Goal: Task Accomplishment & Management: Manage account settings

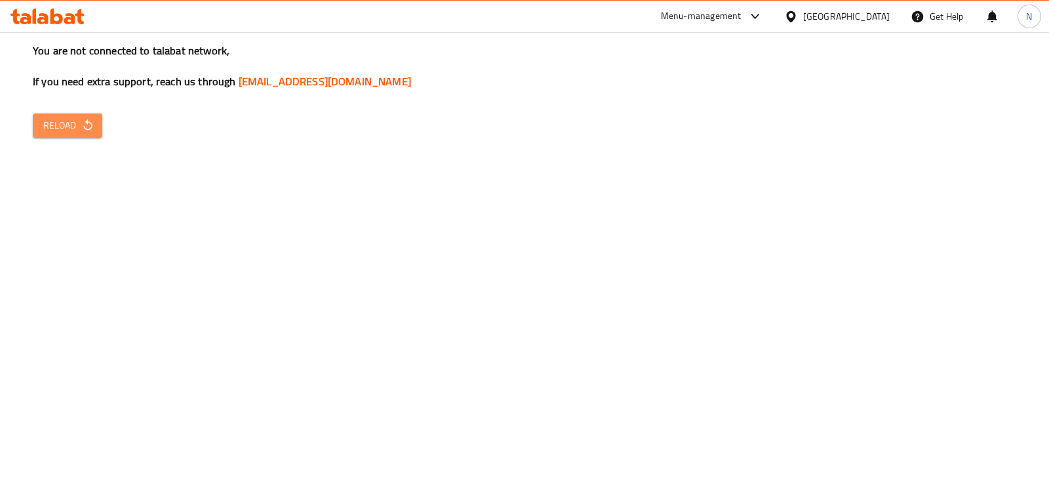
click at [66, 128] on span "Reload" at bounding box center [67, 125] width 49 height 16
click at [79, 129] on span "Reload" at bounding box center [67, 125] width 49 height 16
drag, startPoint x: 80, startPoint y: 142, endPoint x: 87, endPoint y: 126, distance: 17.7
click at [87, 126] on div "You are not connected to talabat network, If you need extra support, reach us t…" at bounding box center [524, 240] width 1049 height 480
click at [87, 126] on icon "button" at bounding box center [87, 125] width 13 height 13
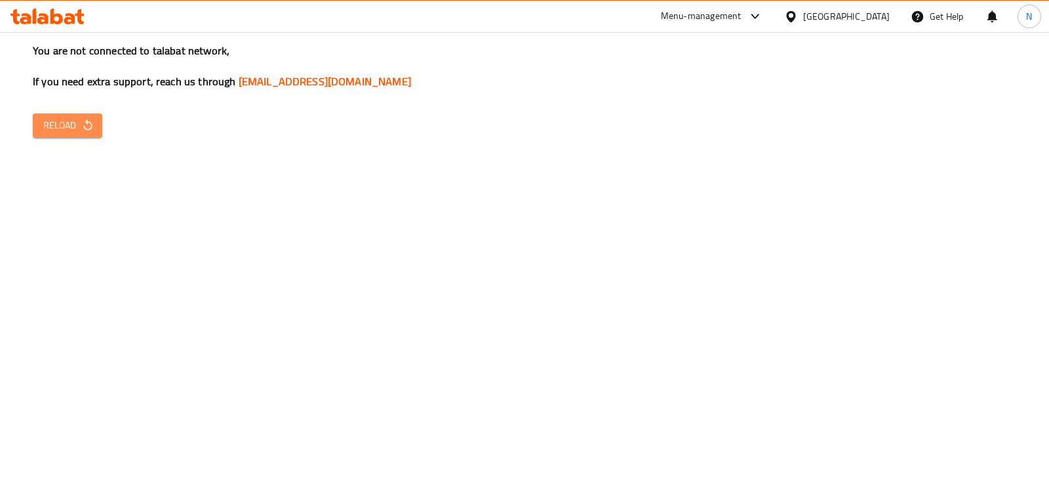
click at [85, 117] on span "Reload" at bounding box center [67, 125] width 49 height 16
click at [75, 139] on div "You are not connected to talabat network, If you need extra support, reach us t…" at bounding box center [524, 240] width 1049 height 480
click at [75, 129] on span "Reload" at bounding box center [67, 125] width 49 height 16
click at [98, 119] on button "Reload" at bounding box center [68, 125] width 70 height 24
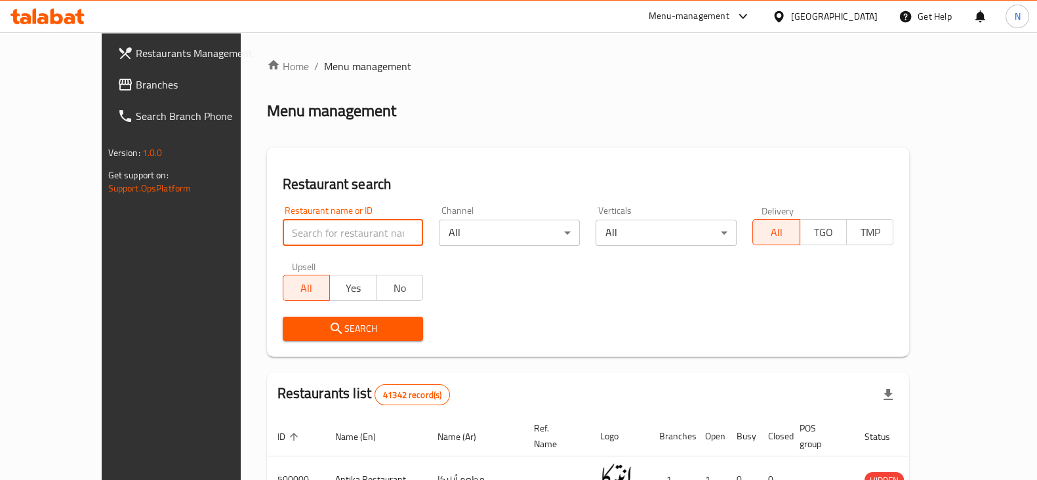
click at [307, 237] on input "search" at bounding box center [353, 233] width 141 height 26
paste input "675864"
type input "675864"
click button "Search" at bounding box center [353, 329] width 141 height 24
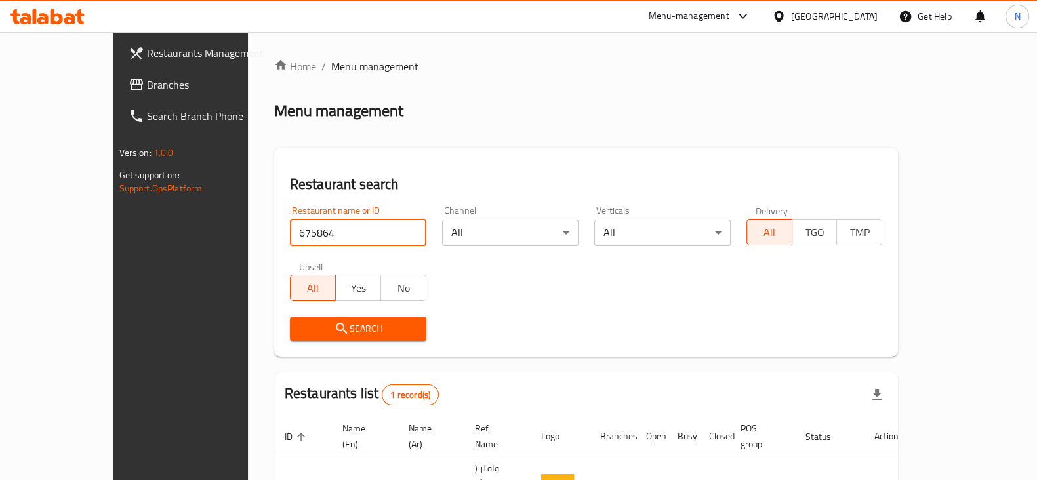
scroll to position [79, 0]
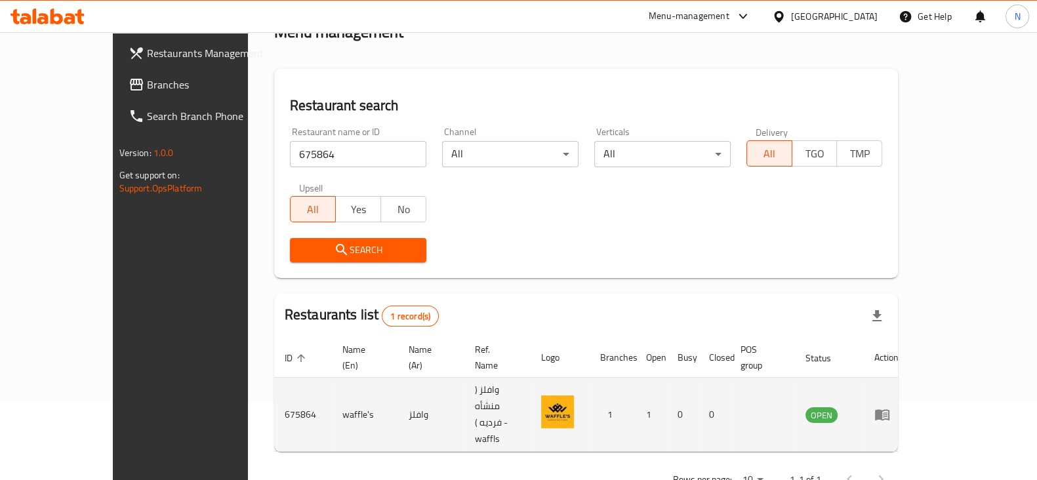
click at [909, 379] on td "enhanced table" at bounding box center [886, 415] width 45 height 74
click at [890, 407] on icon "enhanced table" at bounding box center [882, 415] width 16 height 16
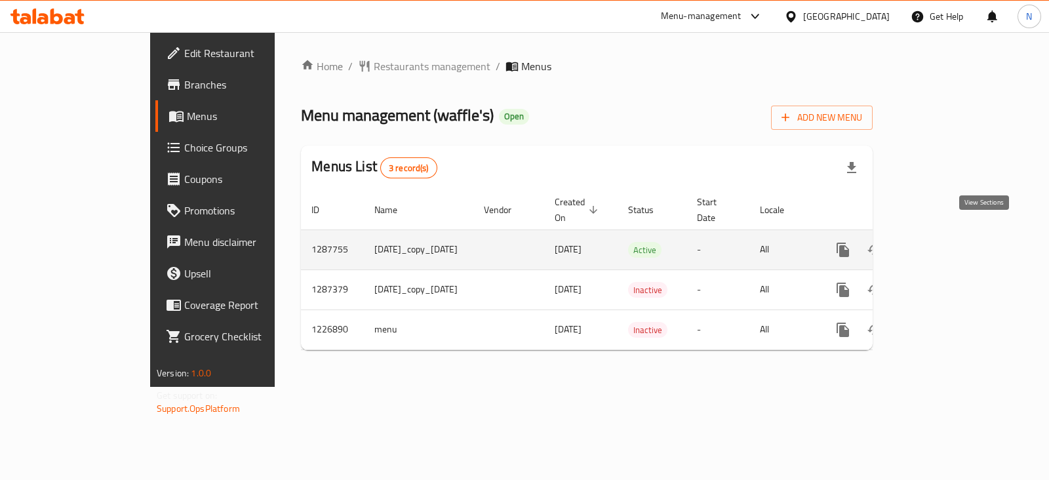
click at [953, 234] on link "enhanced table" at bounding box center [937, 249] width 31 height 31
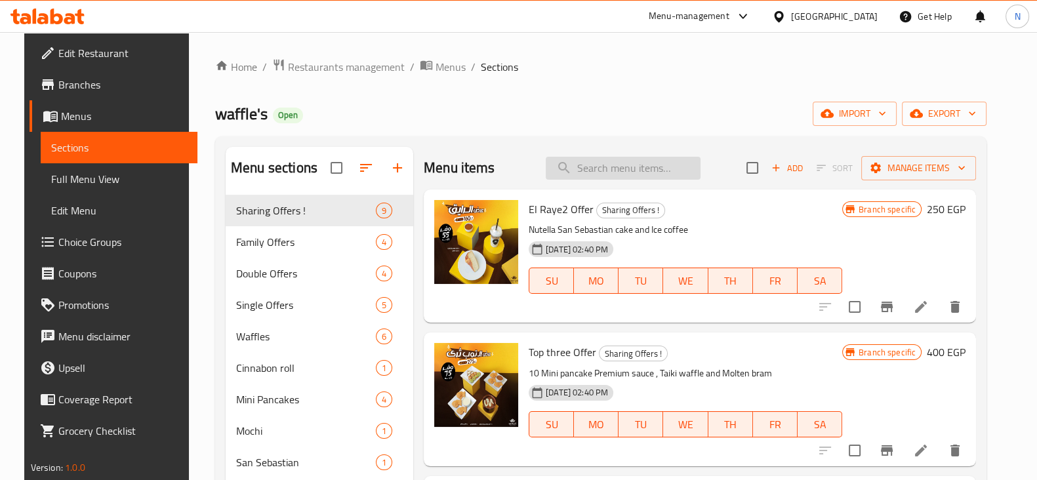
click at [590, 167] on input "search" at bounding box center [623, 168] width 155 height 23
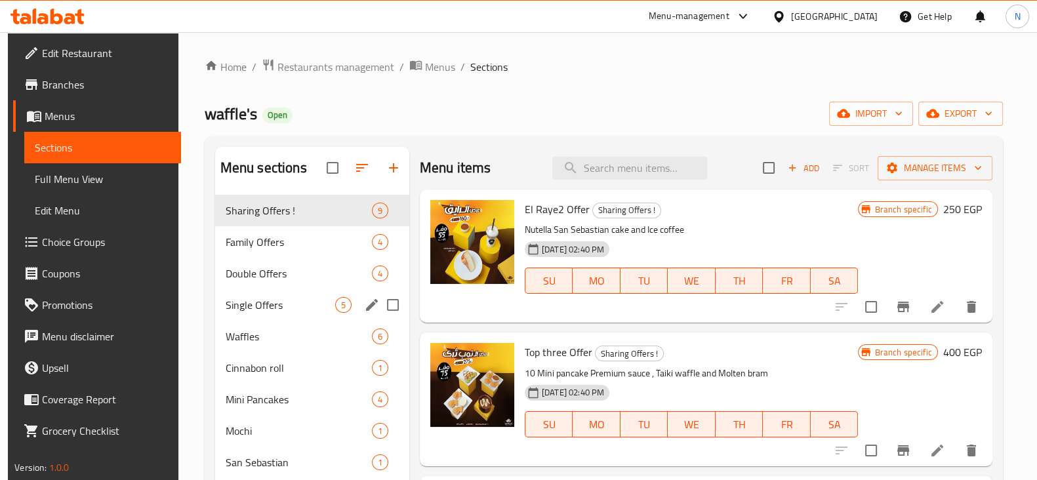
scroll to position [6, 0]
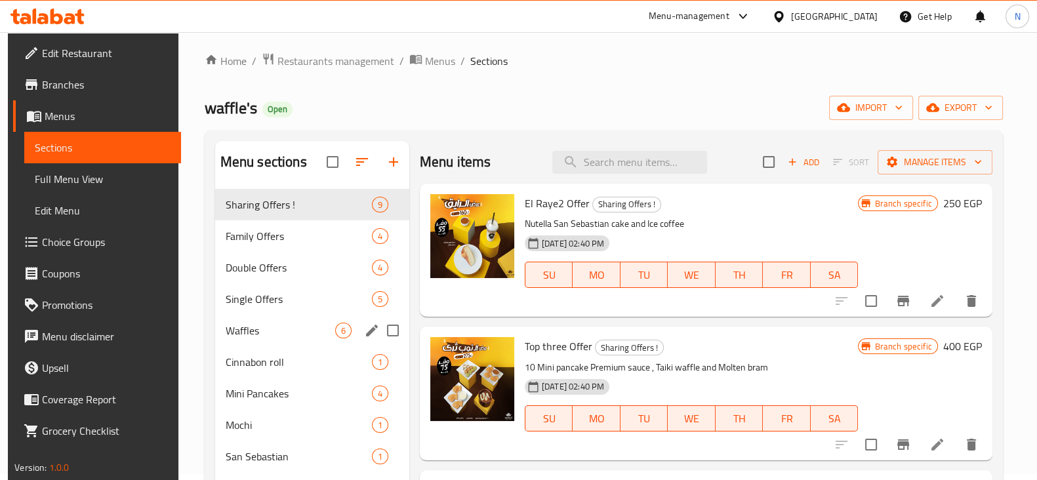
click at [302, 319] on div "Waffles 6" at bounding box center [312, 330] width 194 height 31
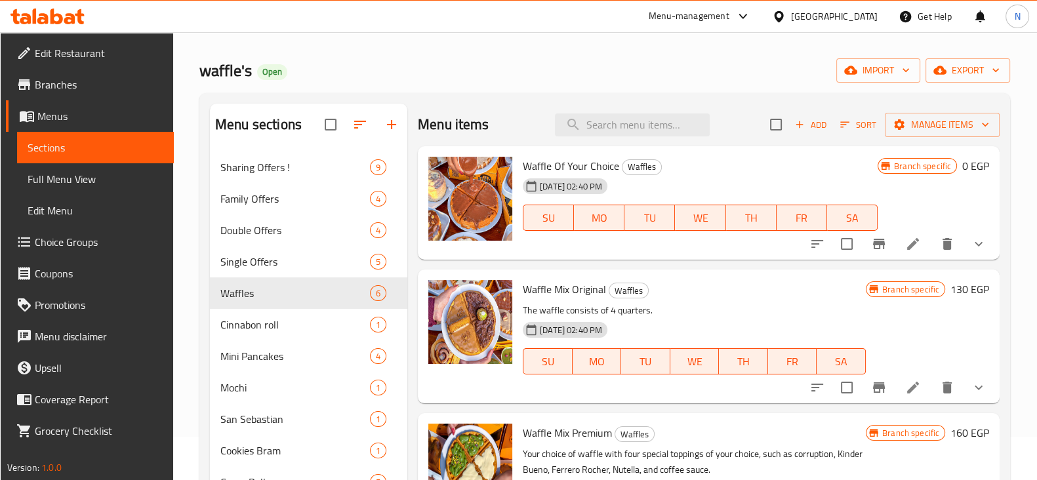
scroll to position [52, 0]
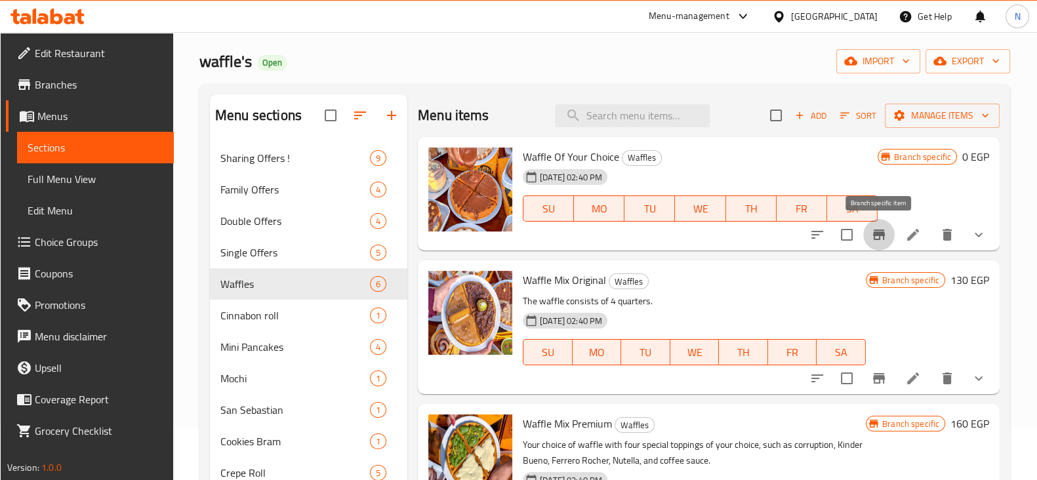
click at [874, 238] on icon "Branch-specific-item" at bounding box center [879, 235] width 12 height 10
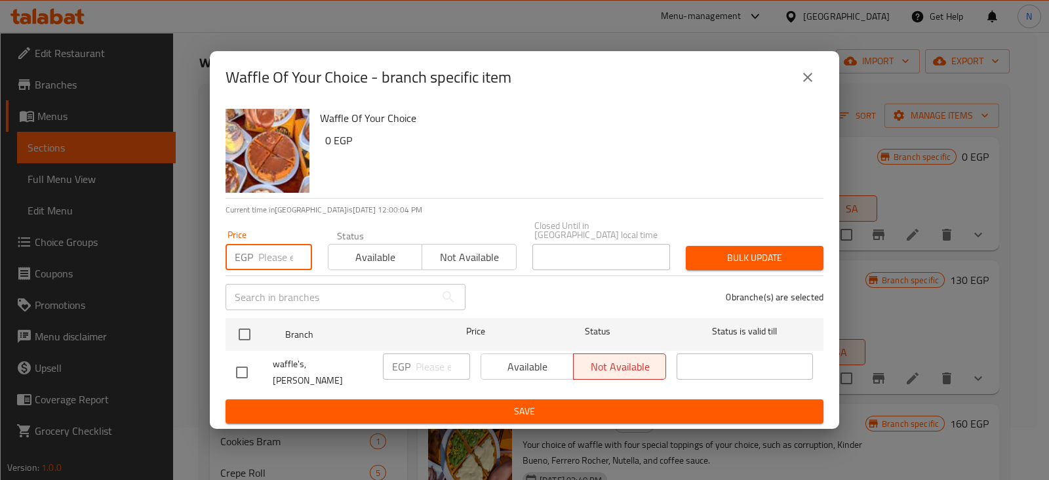
click at [281, 267] on input "number" at bounding box center [285, 257] width 54 height 26
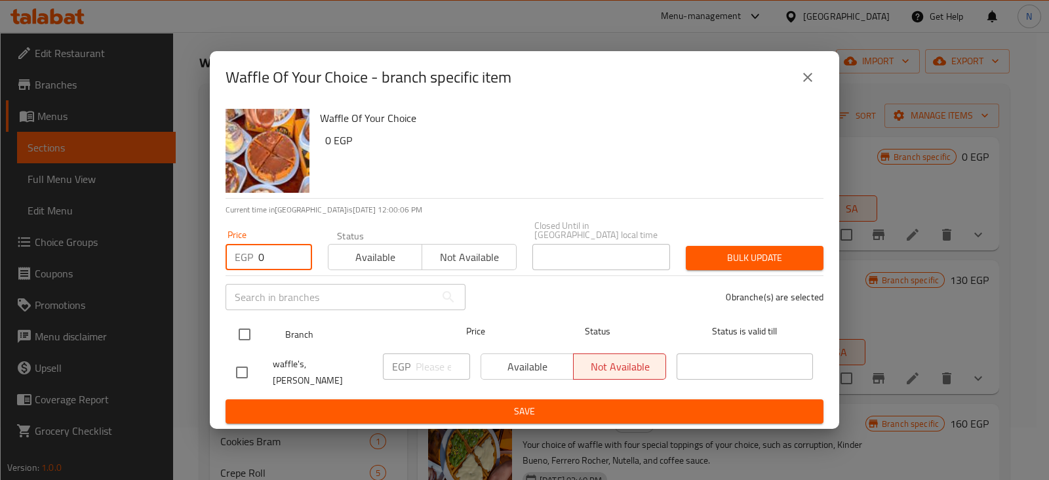
type input "0"
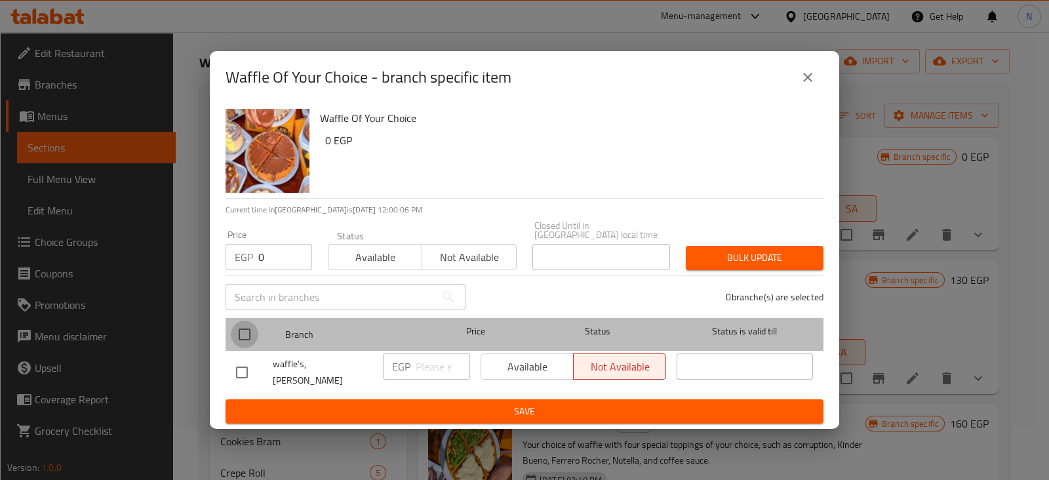
click at [250, 324] on input "checkbox" at bounding box center [245, 335] width 28 height 28
checkbox input "true"
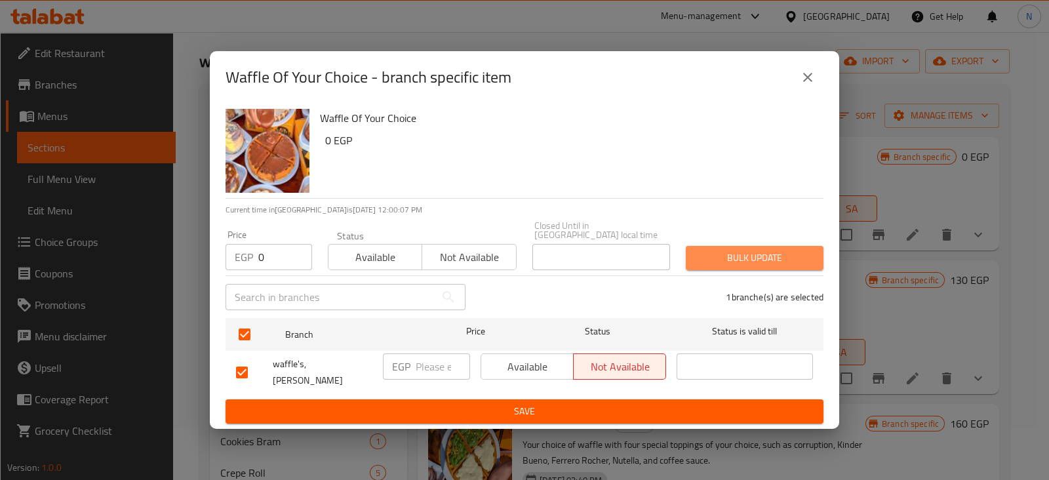
click at [713, 258] on span "Bulk update" at bounding box center [754, 258] width 117 height 16
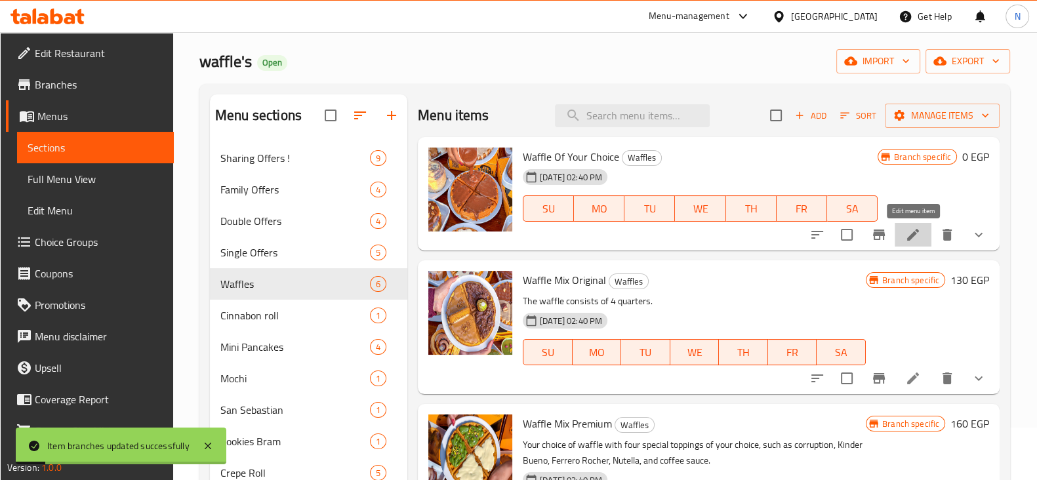
click at [909, 235] on icon at bounding box center [913, 235] width 16 height 16
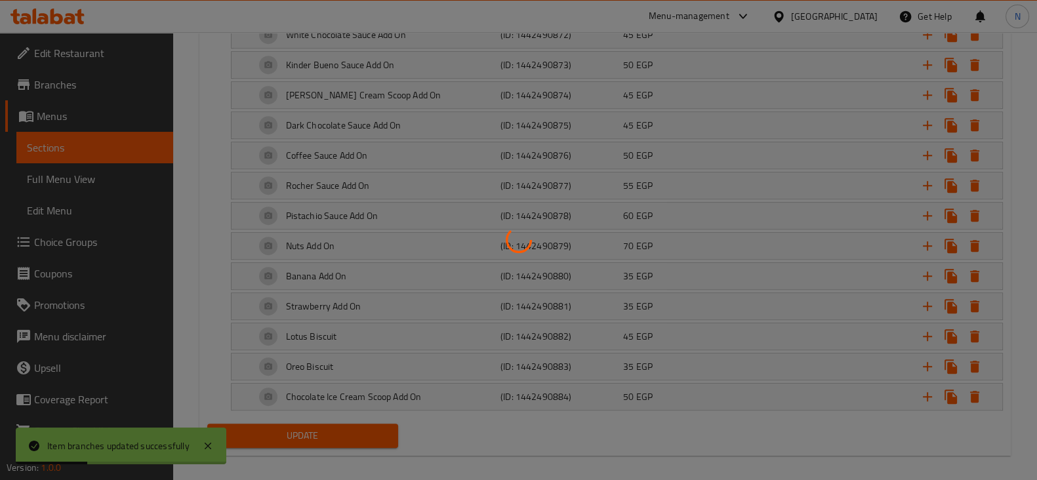
scroll to position [487, 0]
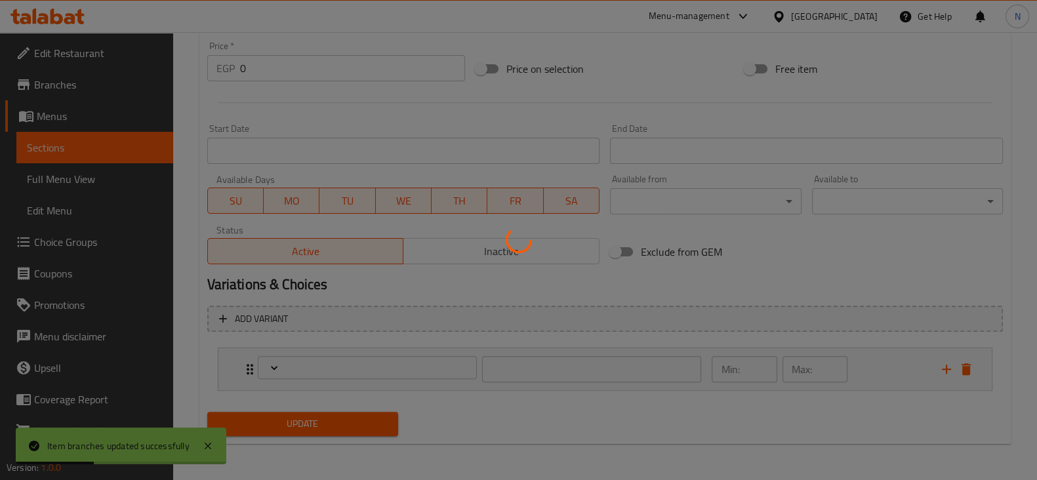
type input "إختيارك من اكسترا 1:"
type input "0"
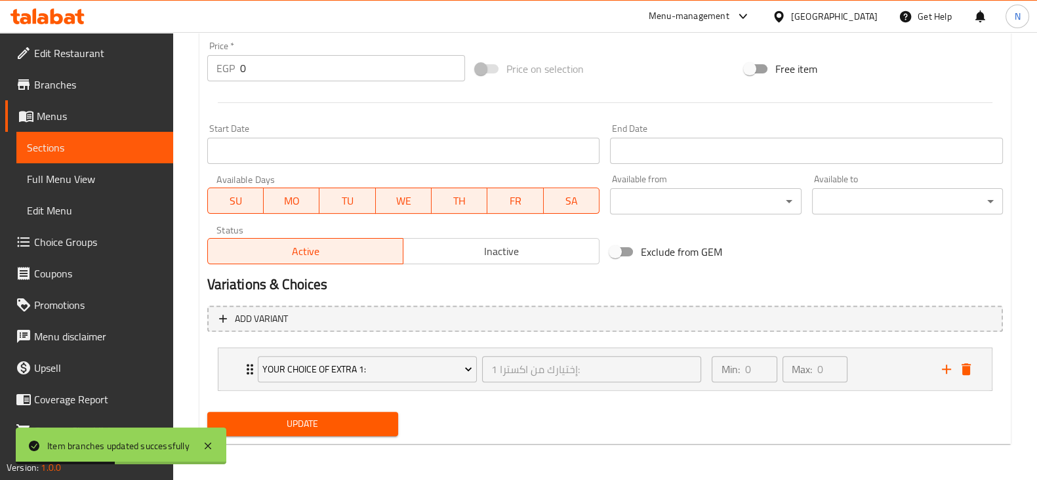
scroll to position [0, 0]
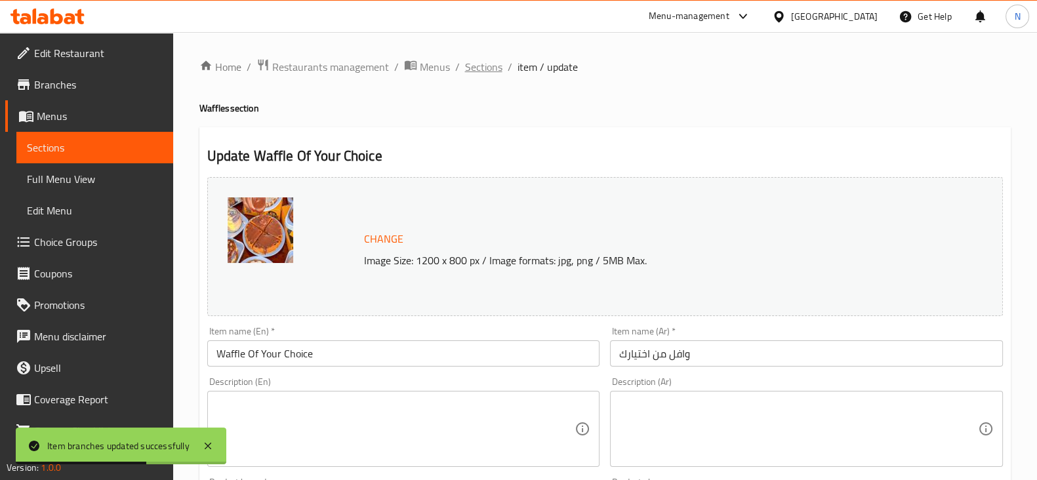
click at [475, 64] on span "Sections" at bounding box center [483, 67] width 37 height 16
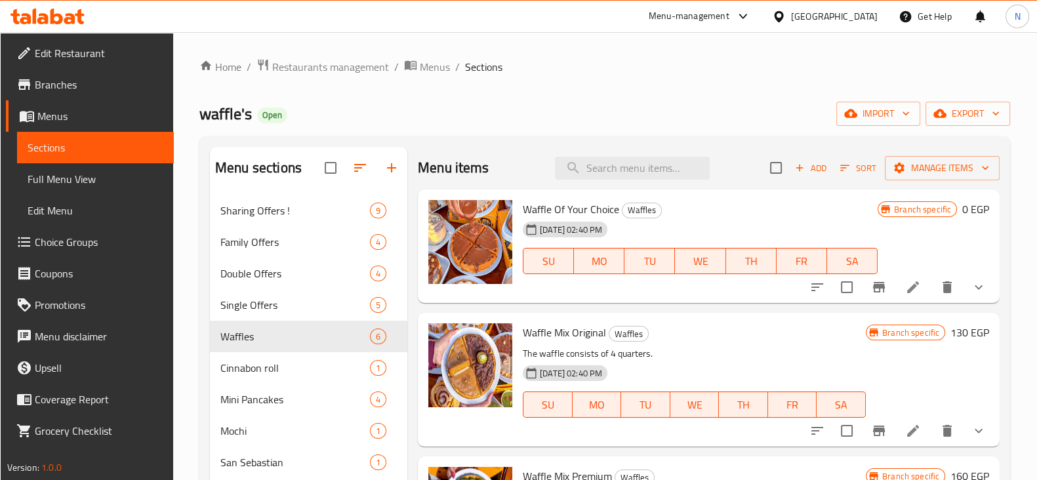
click at [927, 285] on li at bounding box center [912, 287] width 37 height 24
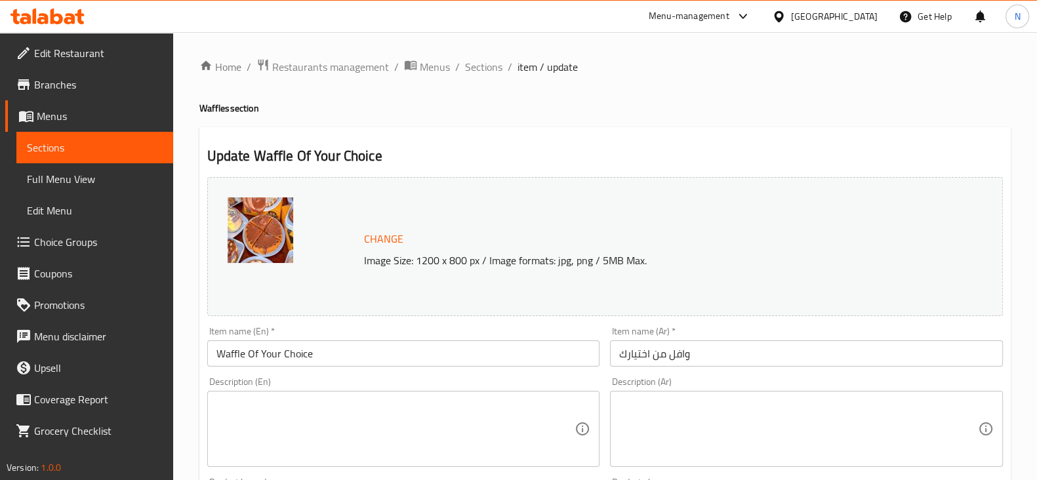
scroll to position [487, 0]
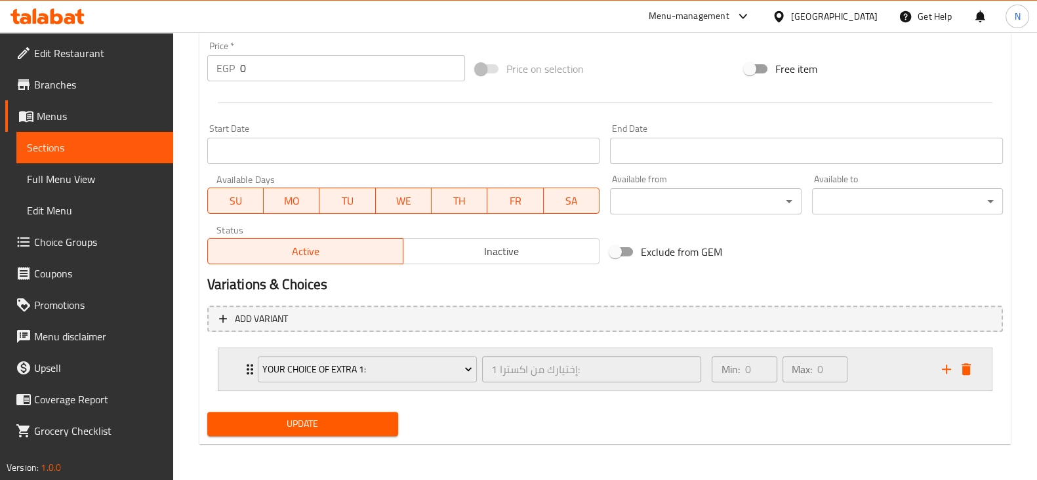
click at [251, 365] on div "Your Choice Of Extra 1: إختيارك من اكسترا 1: ​" at bounding box center [480, 369] width 460 height 42
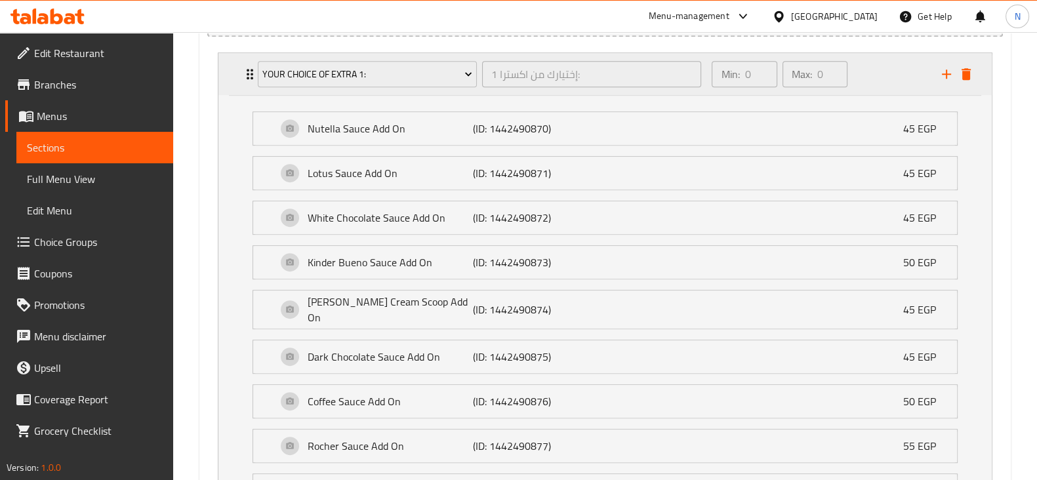
scroll to position [778, 0]
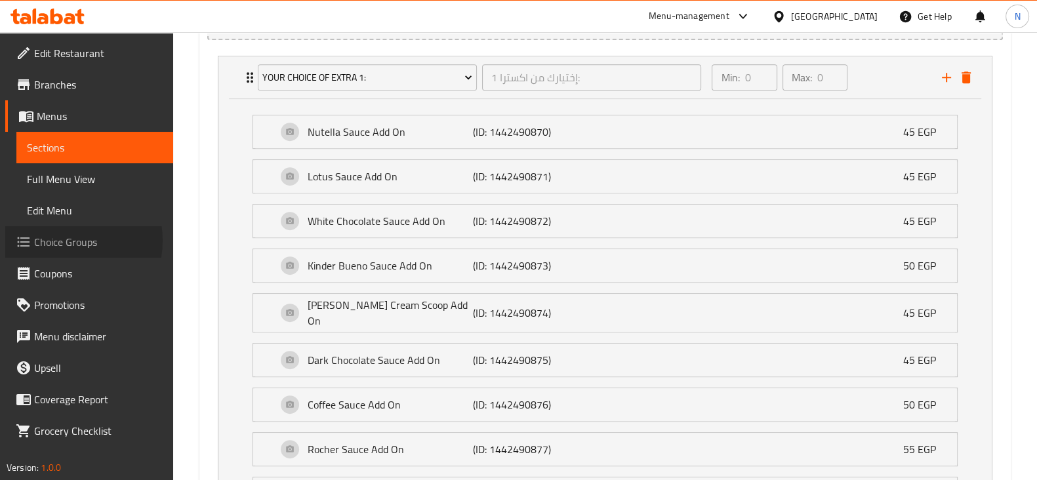
click at [61, 241] on span "Choice Groups" at bounding box center [98, 242] width 129 height 16
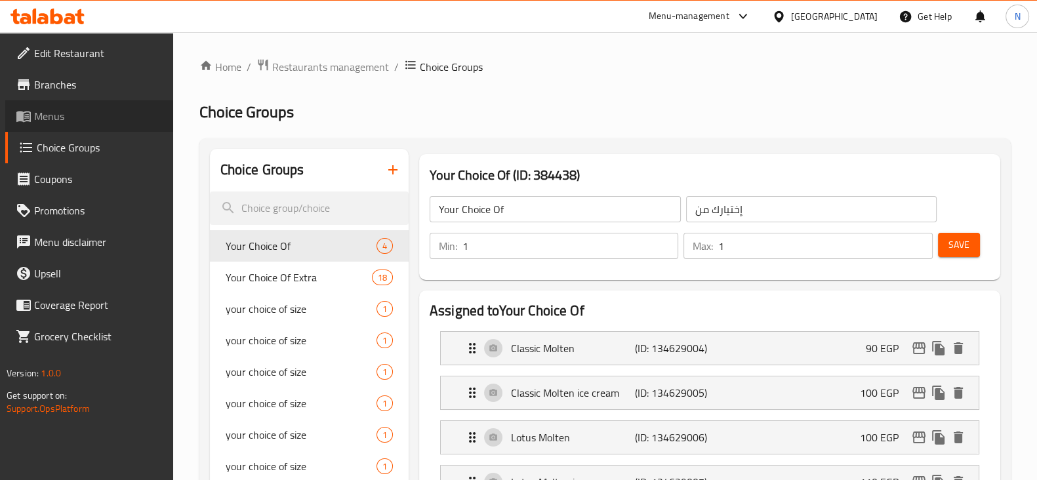
click at [96, 112] on span "Menus" at bounding box center [98, 116] width 129 height 16
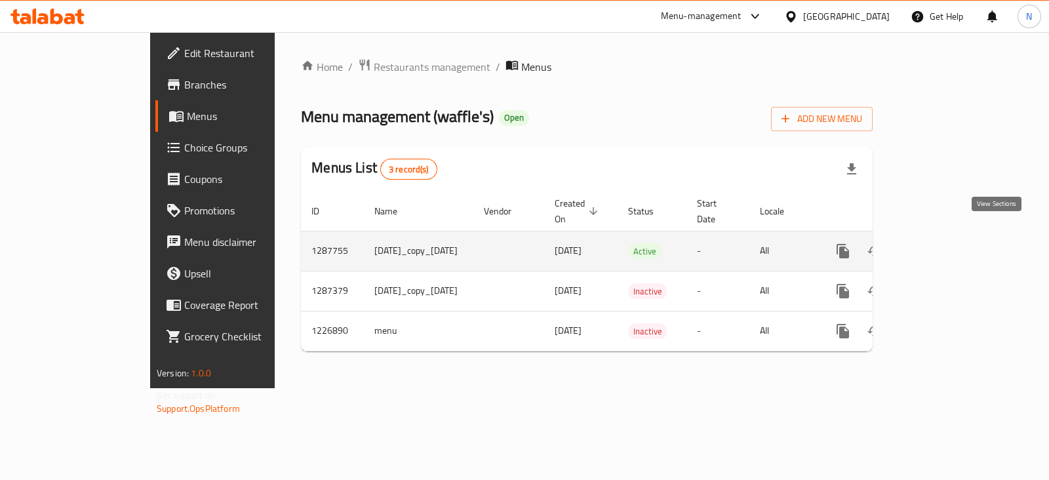
click at [946, 243] on icon "enhanced table" at bounding box center [938, 251] width 16 height 16
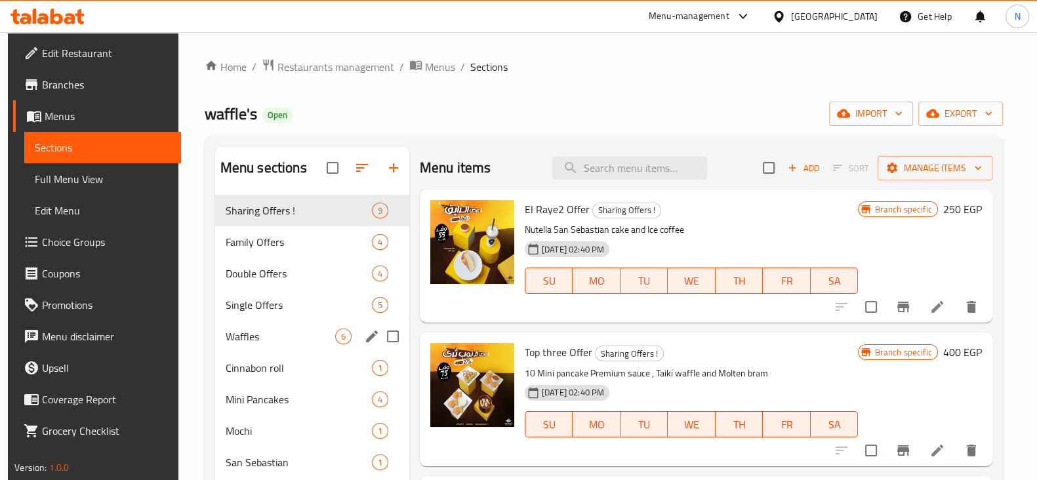
click at [287, 346] on div "Waffles 6" at bounding box center [312, 336] width 194 height 31
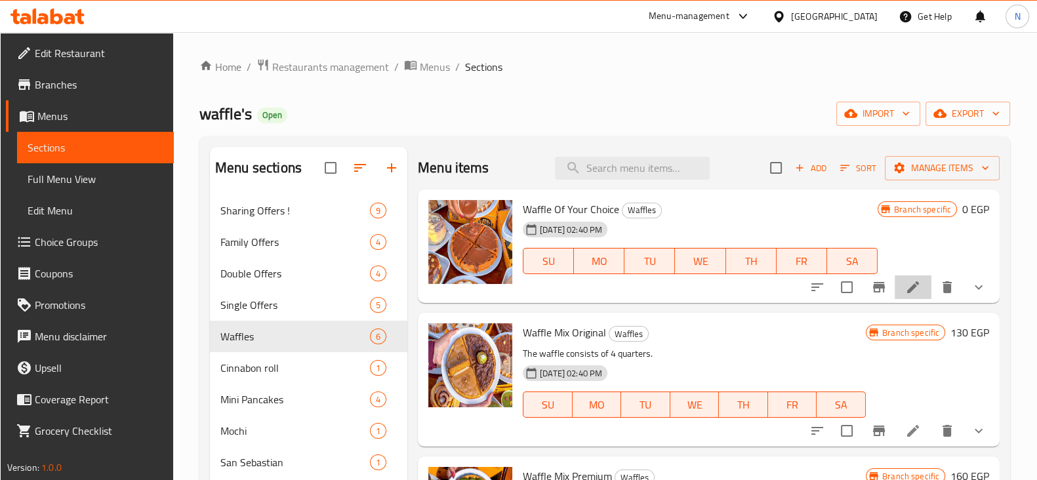
click at [916, 275] on li at bounding box center [912, 287] width 37 height 24
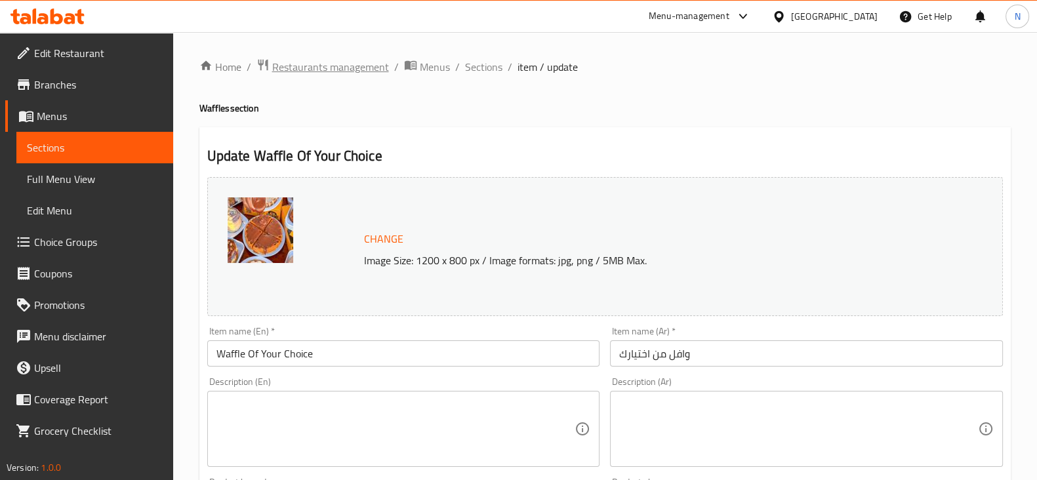
click at [334, 64] on span "Restaurants management" at bounding box center [330, 67] width 117 height 16
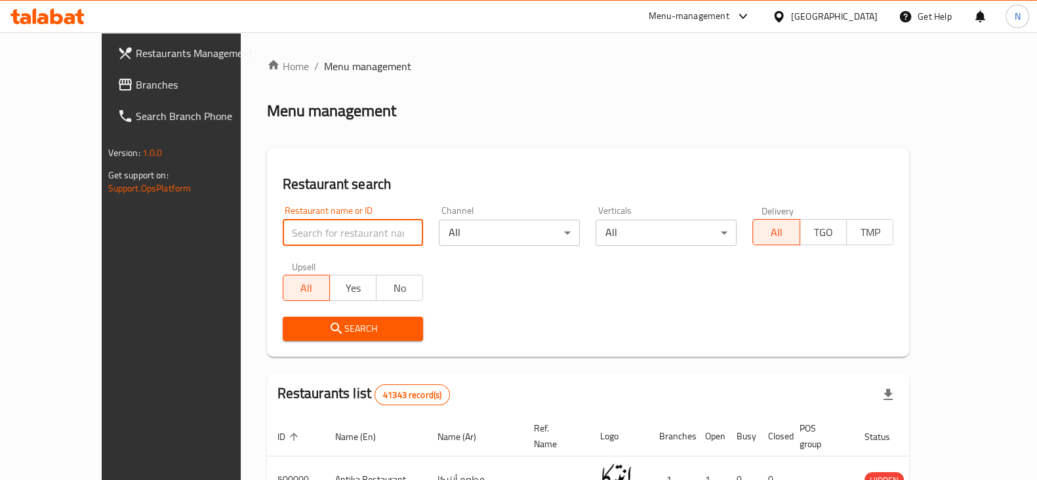
click at [313, 229] on input "search" at bounding box center [353, 233] width 141 height 26
paste input "674935"
type input "674935"
click button "Search" at bounding box center [353, 329] width 141 height 24
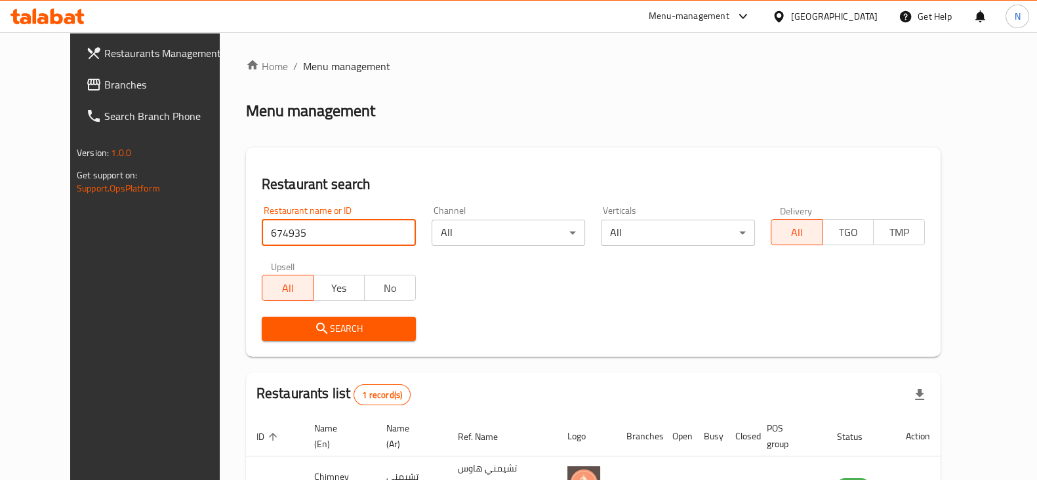
scroll to position [94, 0]
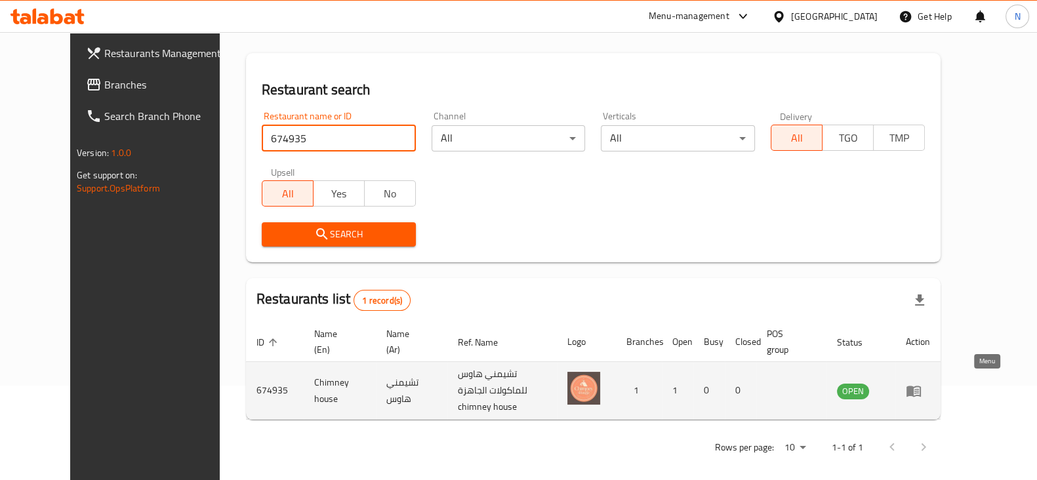
click at [930, 385] on link "enhanced table" at bounding box center [918, 391] width 24 height 16
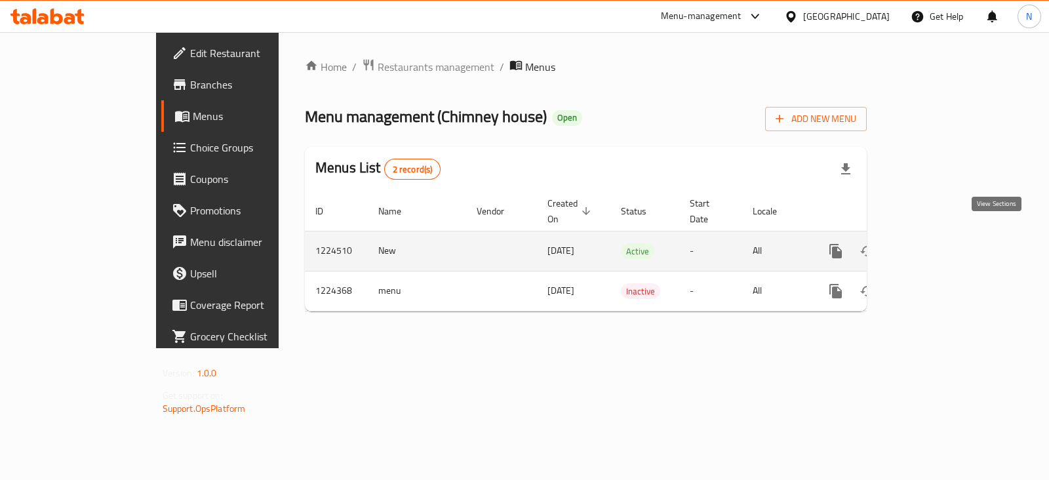
click at [936, 245] on icon "enhanced table" at bounding box center [931, 251] width 12 height 12
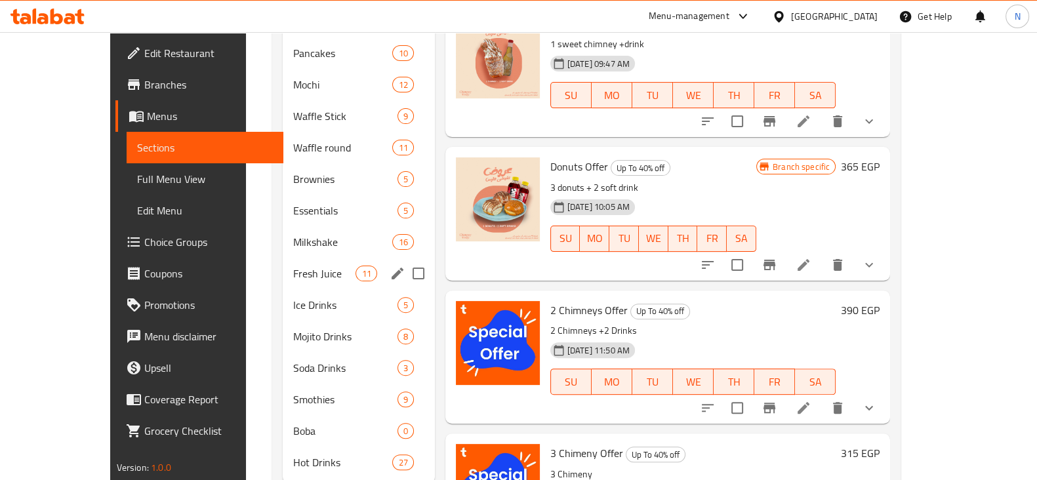
scroll to position [512, 0]
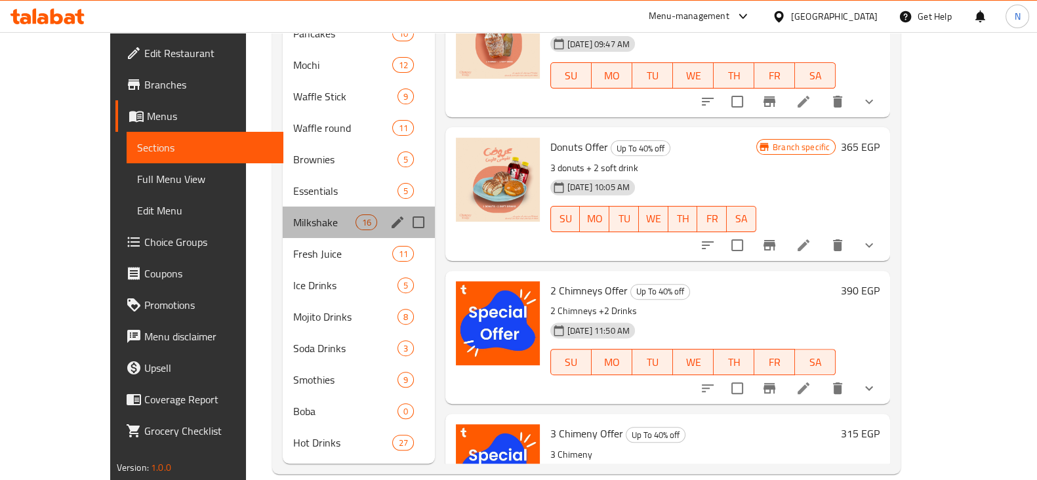
click at [283, 216] on div "Milkshake 16" at bounding box center [358, 222] width 151 height 31
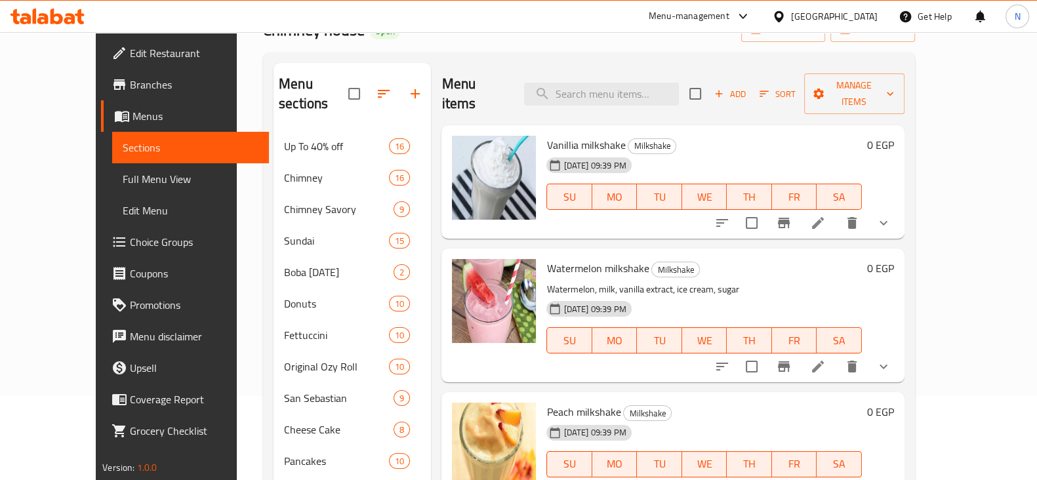
scroll to position [64, 0]
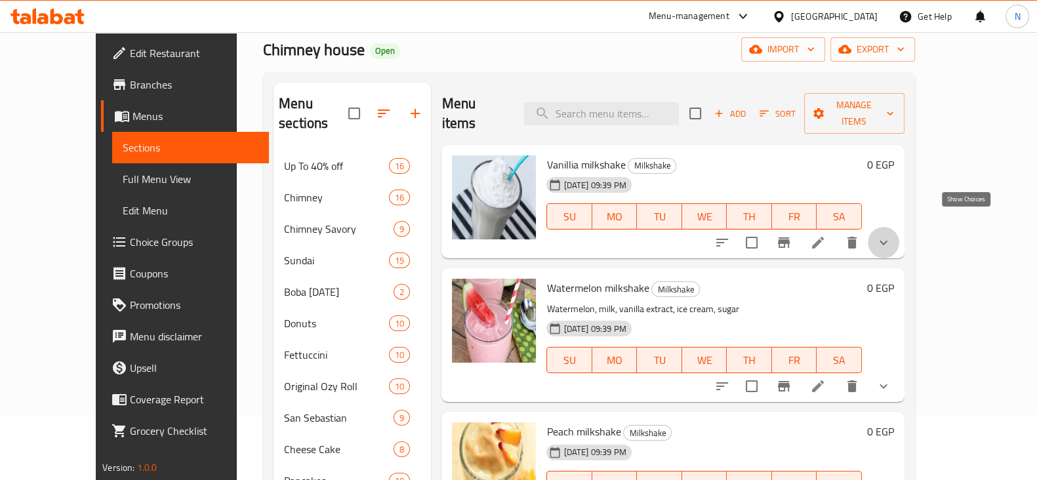
click at [891, 235] on icon "show more" at bounding box center [883, 243] width 16 height 16
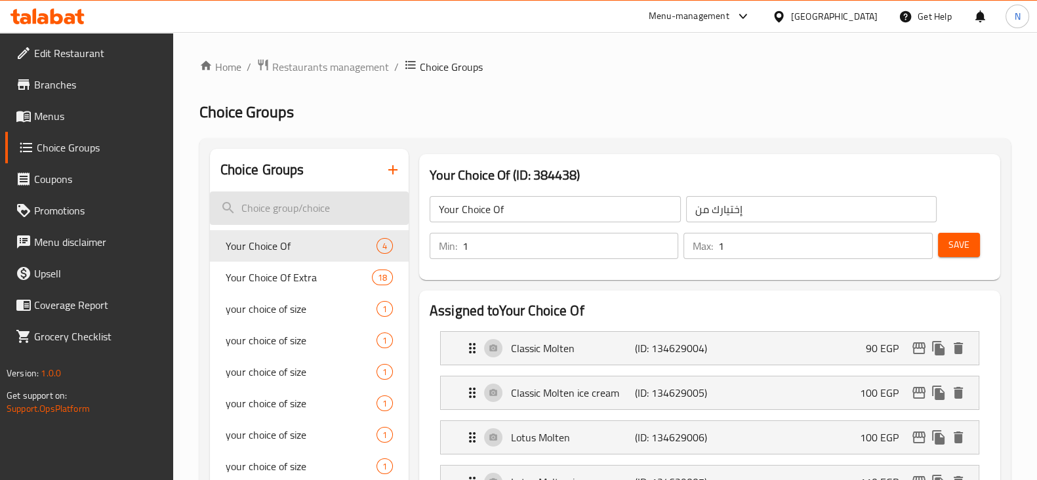
click at [322, 211] on input "search" at bounding box center [309, 207] width 199 height 33
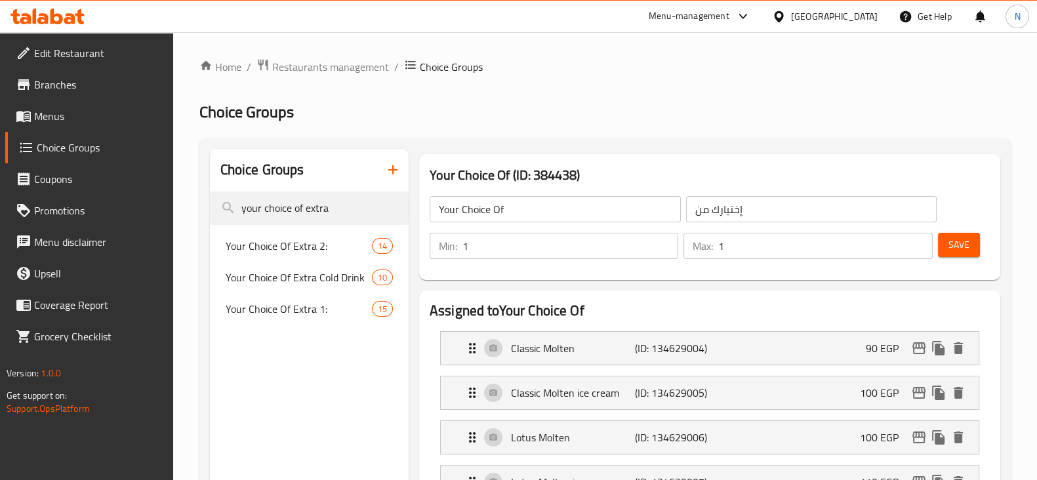
type input "your choice of extra"
drag, startPoint x: 310, startPoint y: 332, endPoint x: 310, endPoint y: 304, distance: 28.2
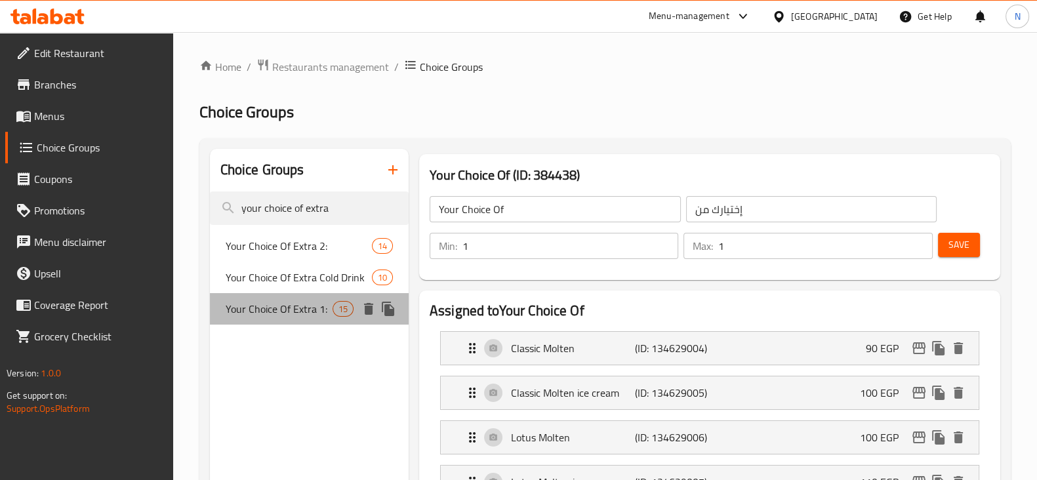
click at [310, 304] on span "Your Choice Of Extra 1:" at bounding box center [279, 309] width 107 height 16
type input "Your Choice Of Extra 1:"
type input "إختيارك من اكسترا 1:"
type input "0"
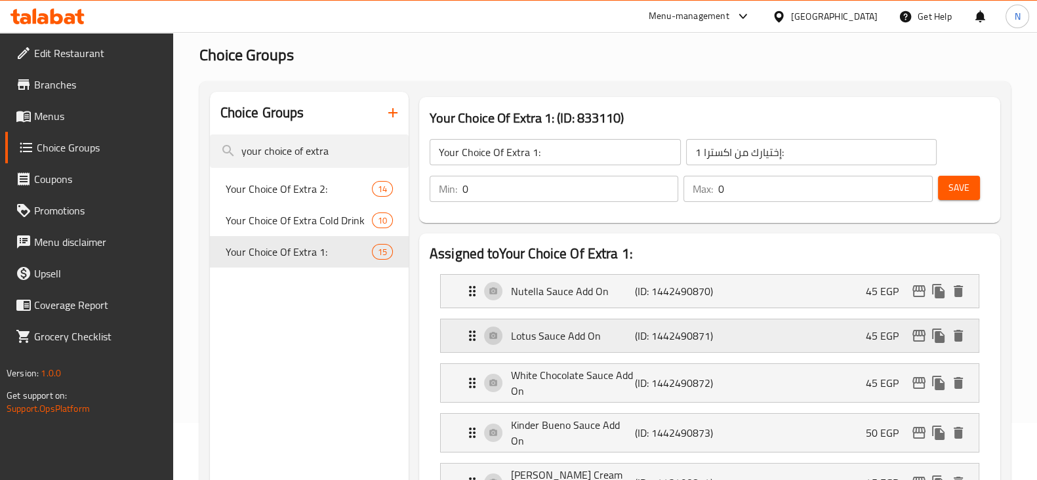
scroll to position [56, 0]
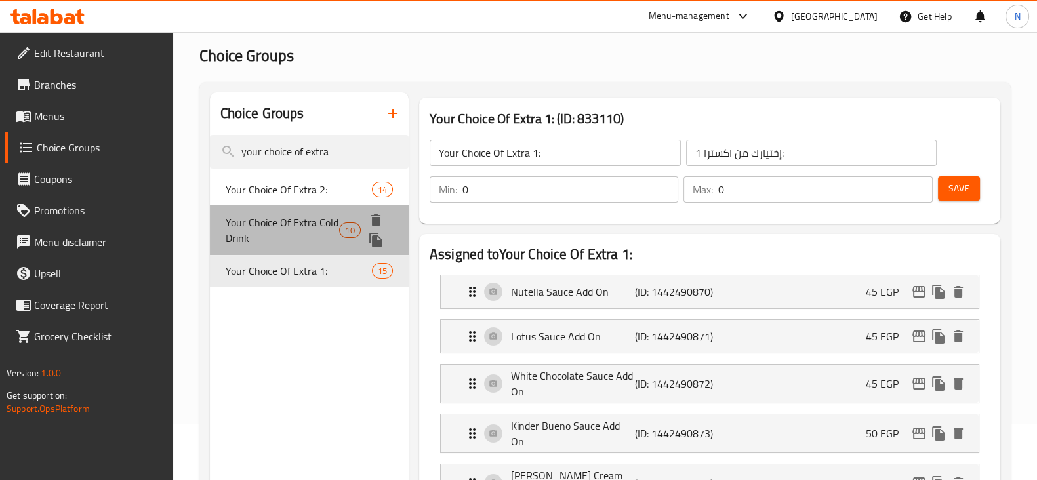
click at [272, 223] on span "Your Choice Of Extra Cold Drink" at bounding box center [283, 229] width 114 height 31
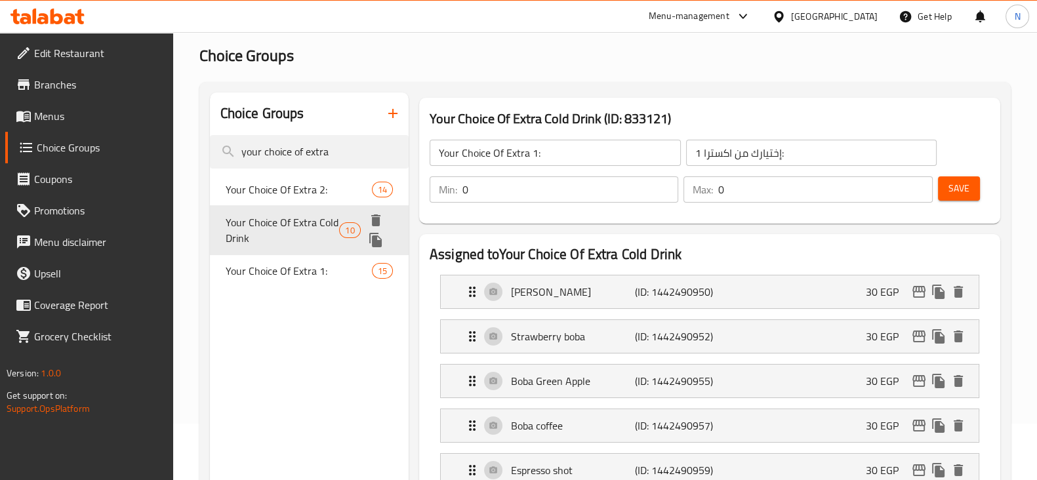
type input "Your Choice Of Extra Cold Drink"
type input "اختيارك من المشروب البارد الإضافي"
type input "1"
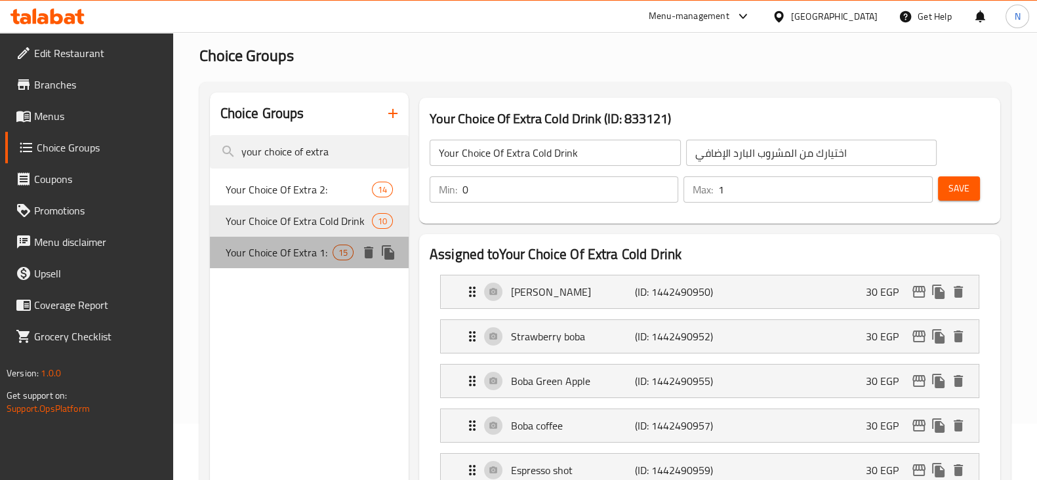
click at [282, 264] on div "Your Choice Of Extra 1: 15" at bounding box center [309, 252] width 199 height 31
type input "Your Choice Of Extra 1:"
type input "إختيارك من اكسترا 1:"
type input "0"
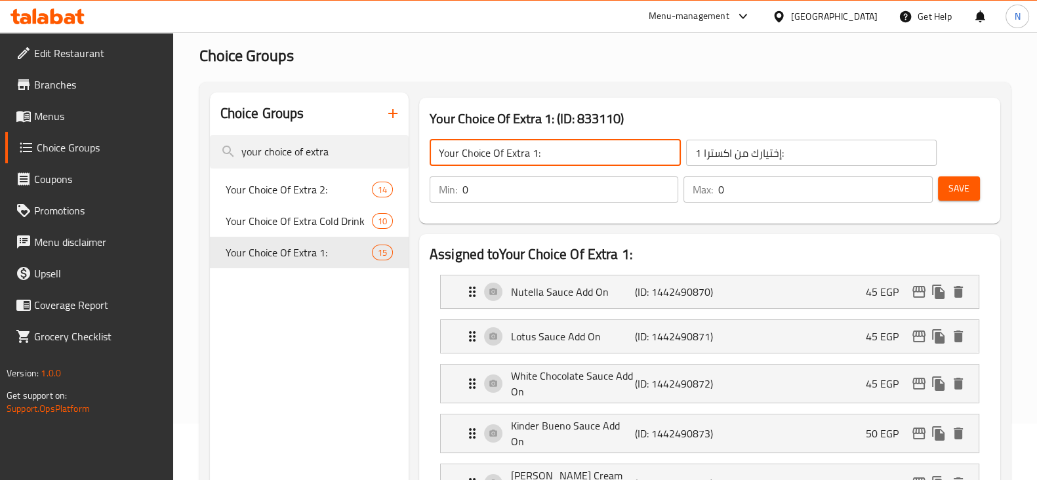
drag, startPoint x: 538, startPoint y: 159, endPoint x: 426, endPoint y: 153, distance: 111.6
click at [427, 153] on div "Your Choice Of Extra 1: ​" at bounding box center [555, 152] width 256 height 31
paste input "Waffle Sauce"
type input "Your Choice Of Waffle Sauce"
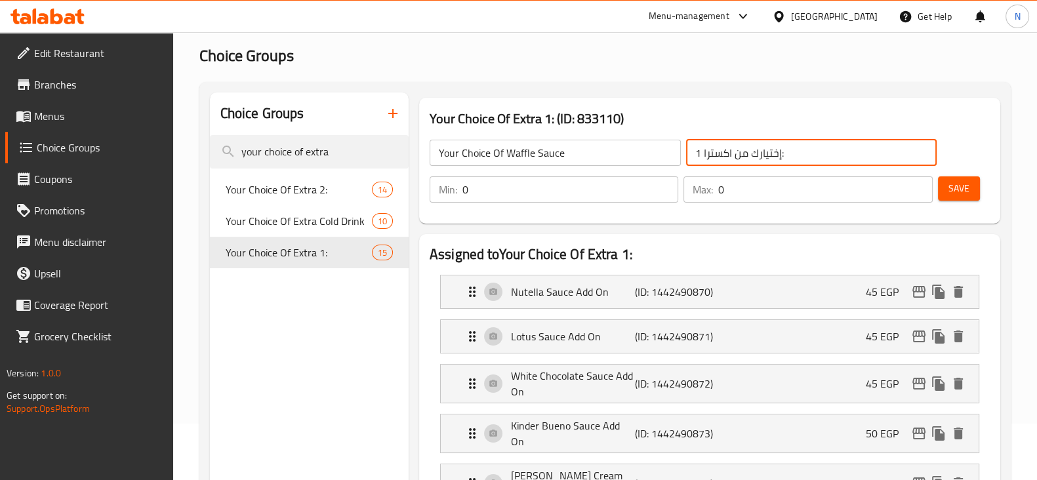
drag, startPoint x: 729, startPoint y: 150, endPoint x: 684, endPoint y: 149, distance: 45.3
click at [684, 149] on div "إختيارك من اكسترا 1: ​" at bounding box center [811, 152] width 256 height 31
drag, startPoint x: 705, startPoint y: 152, endPoint x: 696, endPoint y: 152, distance: 8.5
click at [696, 152] on input "إختيارك من ا1:" at bounding box center [811, 153] width 251 height 26
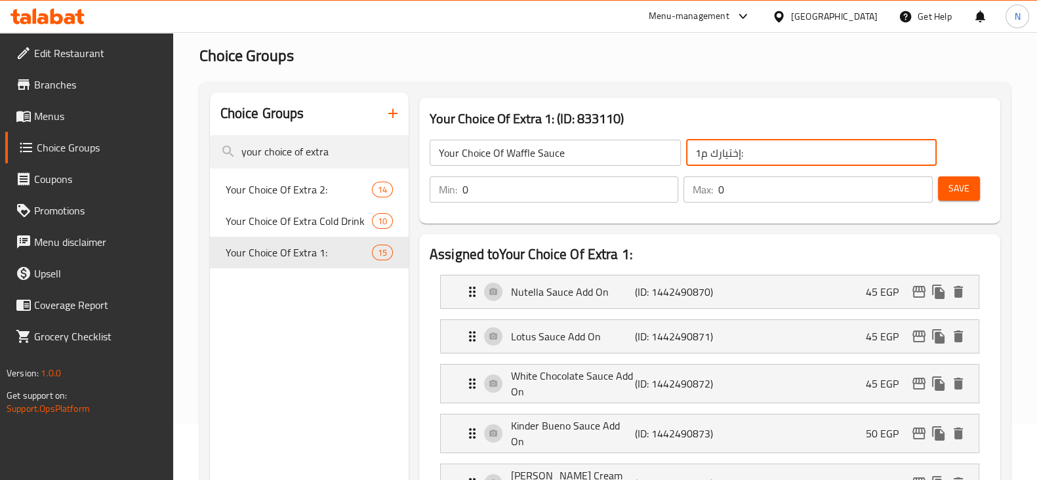
click at [696, 152] on input "إختيارك م1:" at bounding box center [811, 153] width 251 height 26
click at [697, 152] on input "إختيارك1:" at bounding box center [811, 153] width 251 height 26
type input ":"
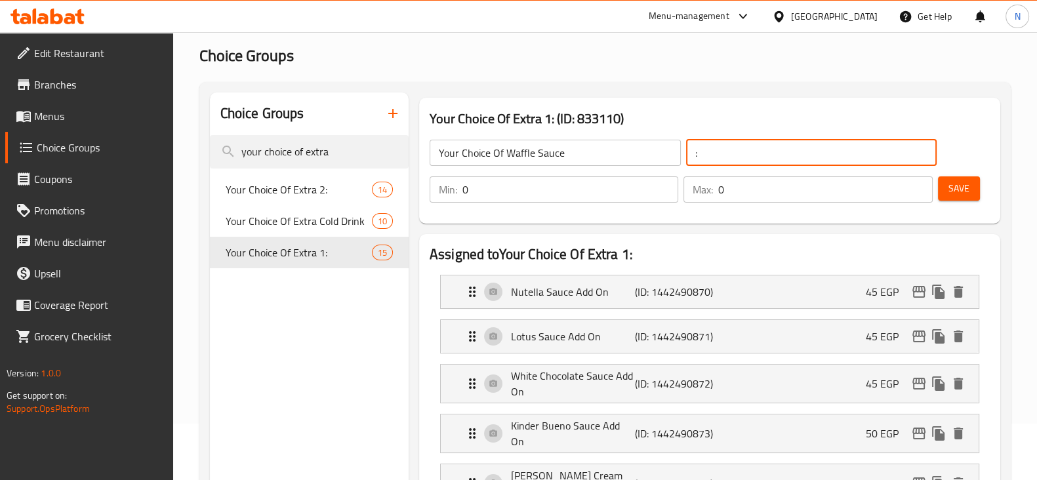
drag, startPoint x: 696, startPoint y: 151, endPoint x: 685, endPoint y: 153, distance: 12.0
click at [685, 153] on div ": ​" at bounding box center [811, 152] width 256 height 31
type input "اختيارك من صوص الوافل"
type input "1"
click at [660, 183] on input "1" at bounding box center [570, 189] width 216 height 26
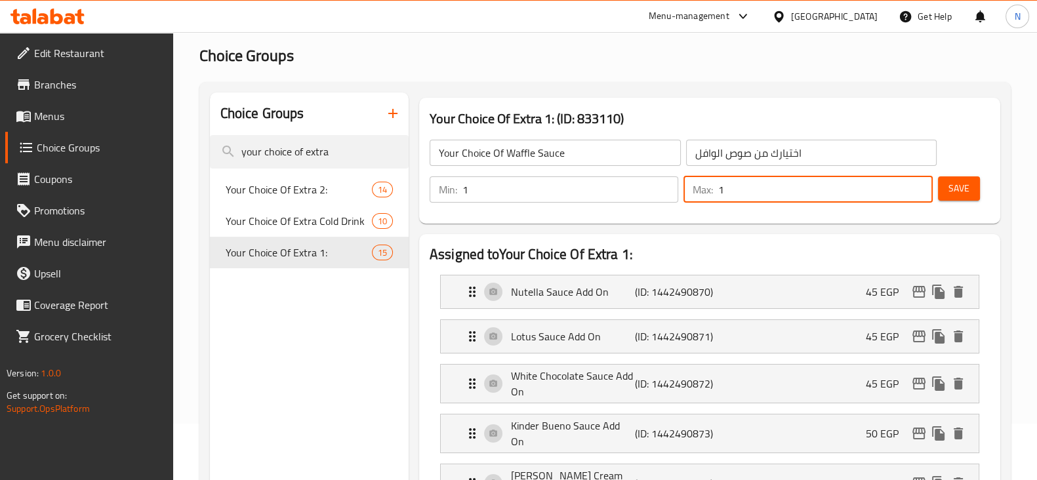
type input "1"
click at [917, 184] on input "1" at bounding box center [825, 189] width 214 height 26
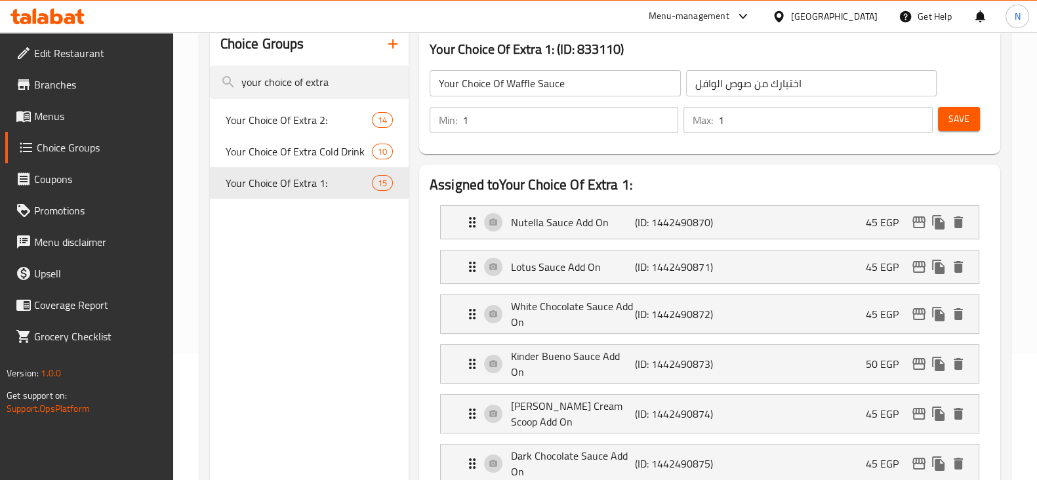
scroll to position [127, 0]
click at [950, 119] on span "Save" at bounding box center [958, 118] width 21 height 16
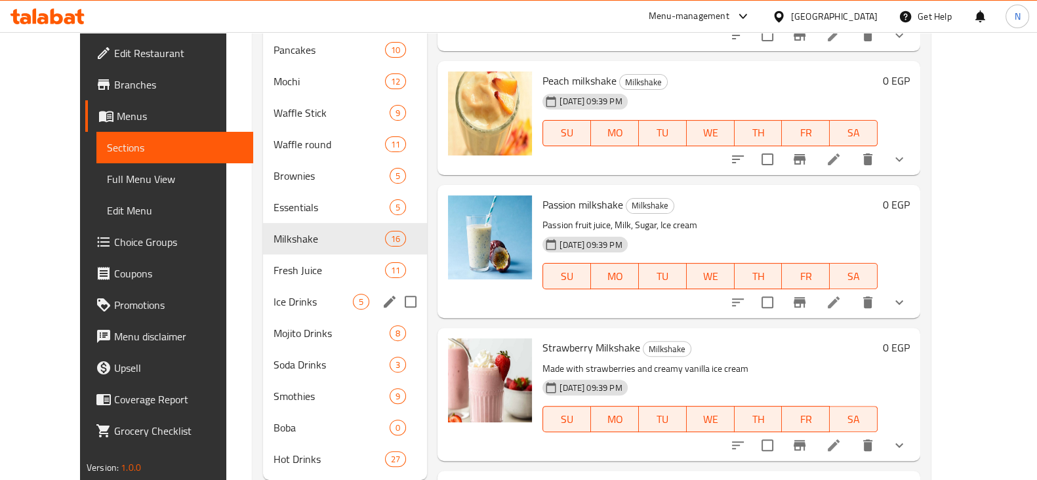
scroll to position [512, 0]
